Goal: Information Seeking & Learning: Compare options

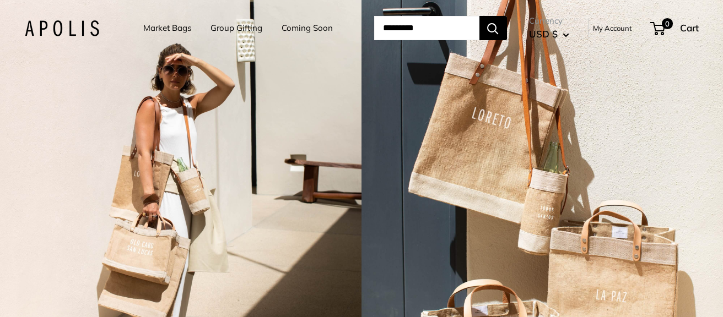
click at [160, 24] on link "Market Bags" at bounding box center [167, 27] width 48 height 15
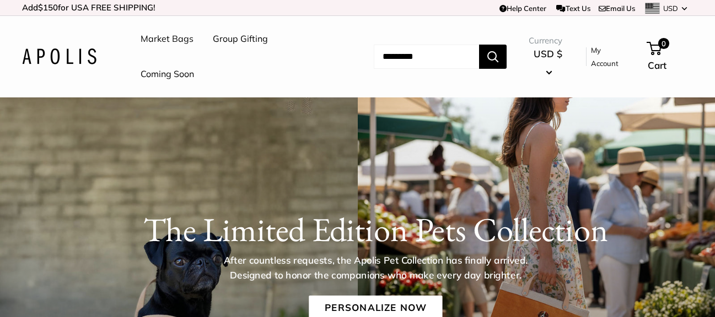
click at [237, 36] on link "Group Gifting" at bounding box center [240, 39] width 55 height 17
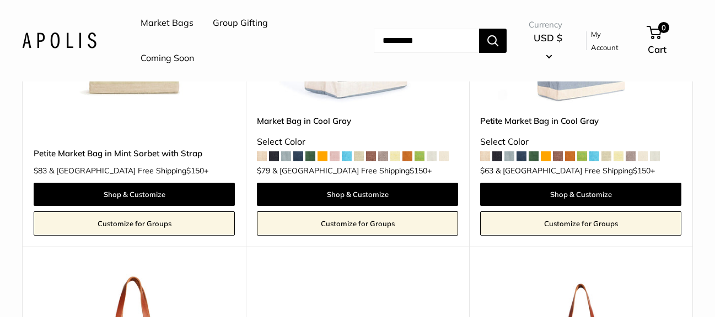
scroll to position [4023, 0]
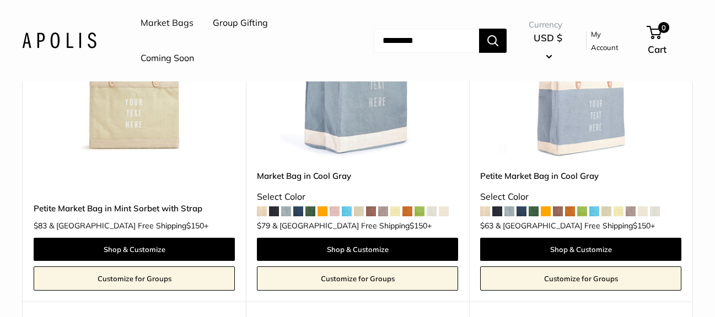
click at [261, 207] on span at bounding box center [262, 212] width 10 height 10
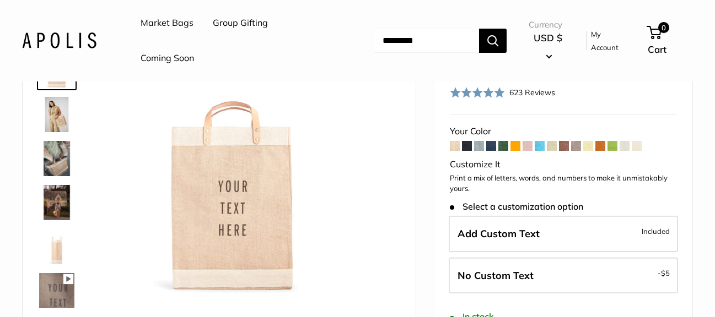
scroll to position [55, 0]
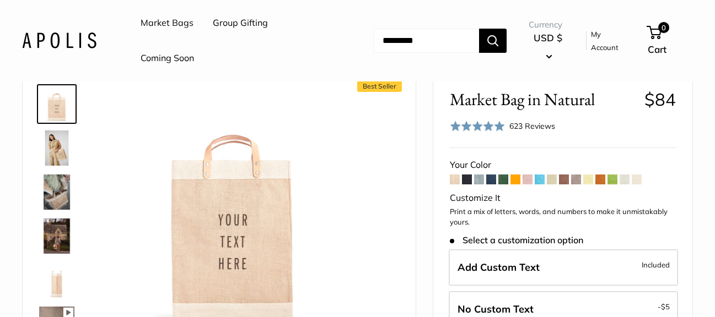
click at [466, 181] on span at bounding box center [467, 180] width 10 height 10
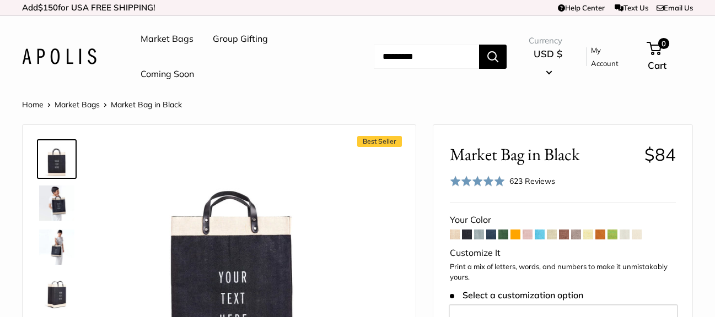
scroll to position [110, 0]
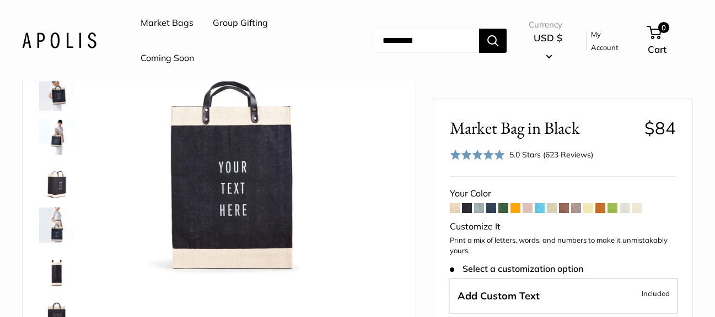
click at [493, 207] on span at bounding box center [491, 208] width 10 height 10
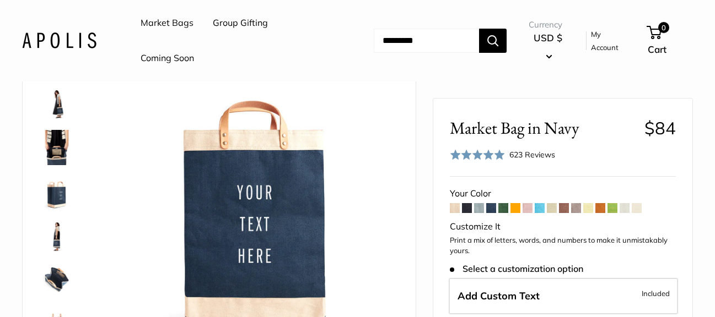
scroll to position [110, 0]
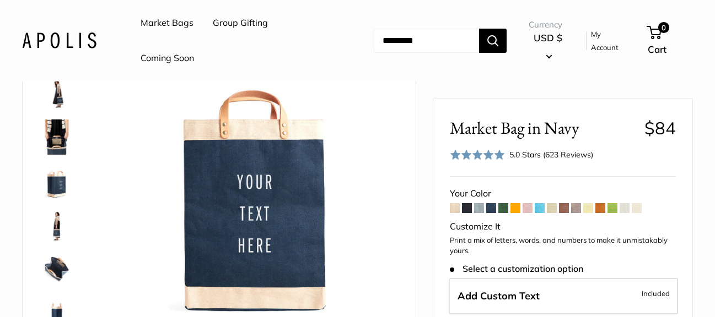
click at [599, 209] on span at bounding box center [600, 208] width 10 height 10
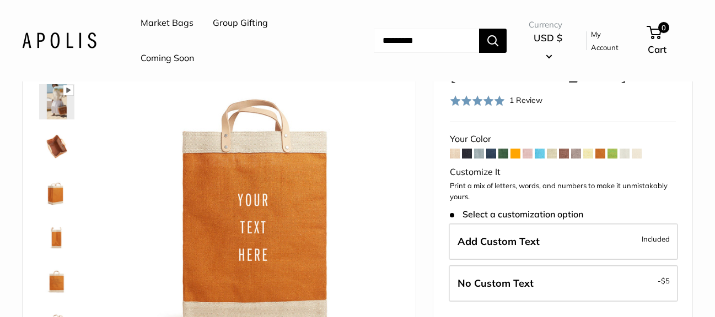
scroll to position [110, 0]
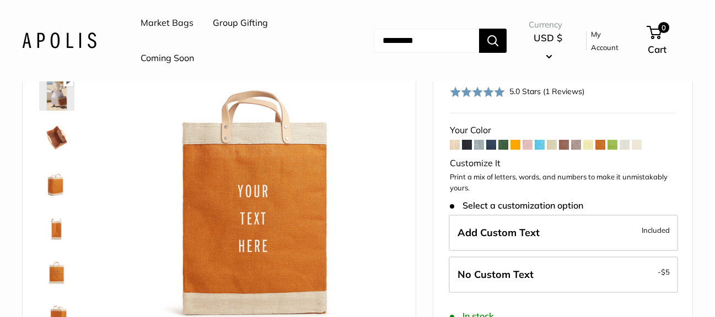
click at [614, 140] on span at bounding box center [612, 145] width 10 height 10
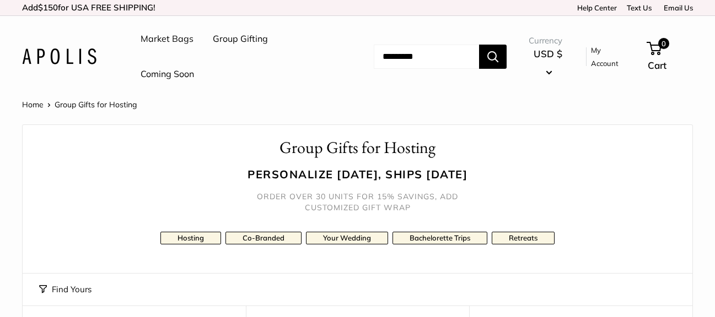
scroll to position [4023, 0]
